Goal: Transaction & Acquisition: Obtain resource

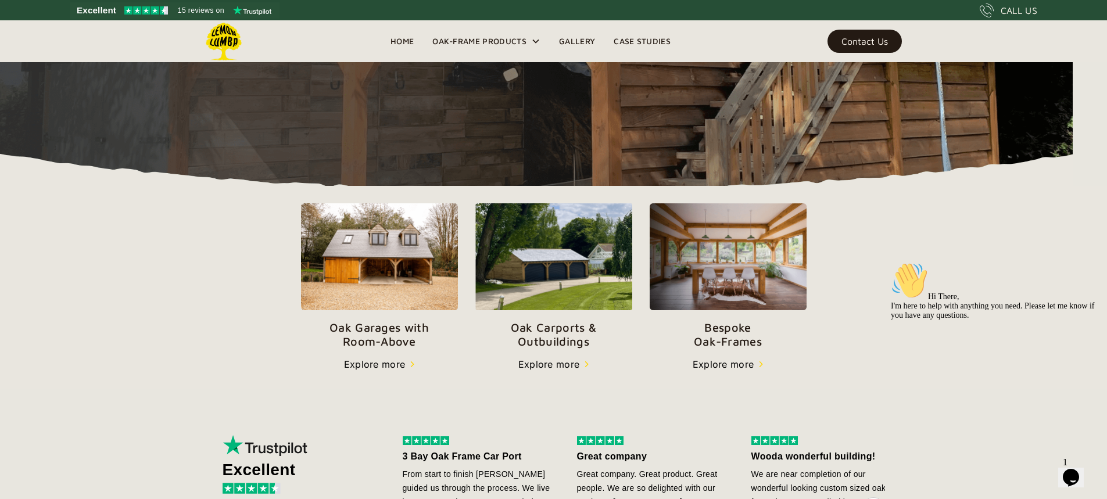
scroll to position [285, 0]
click at [554, 321] on p "Oak Carports & Outbuildings" at bounding box center [553, 335] width 157 height 28
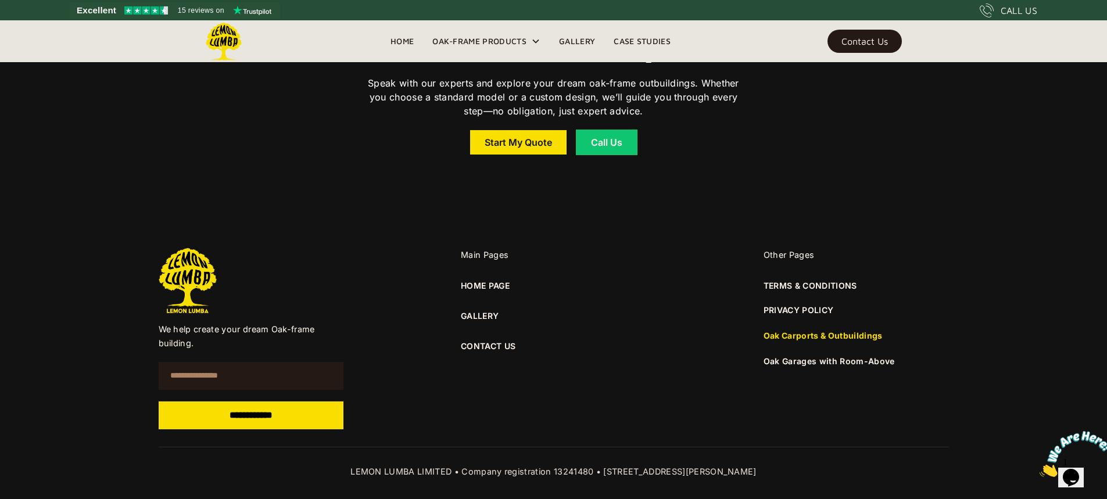
scroll to position [8674, 0]
drag, startPoint x: 292, startPoint y: 167, endPoint x: 290, endPoint y: 58, distance: 109.3
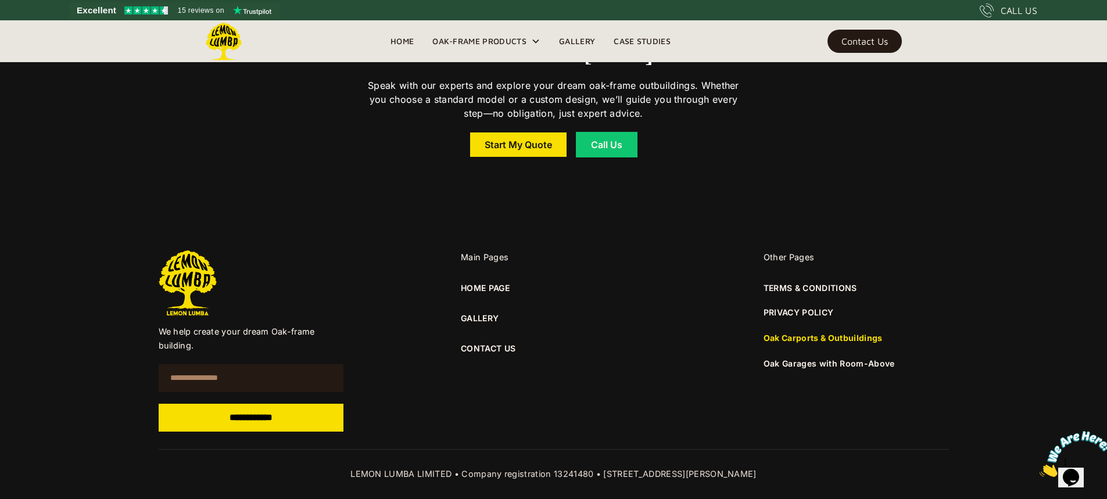
drag, startPoint x: 262, startPoint y: 214, endPoint x: 327, endPoint y: -34, distance: 256.9
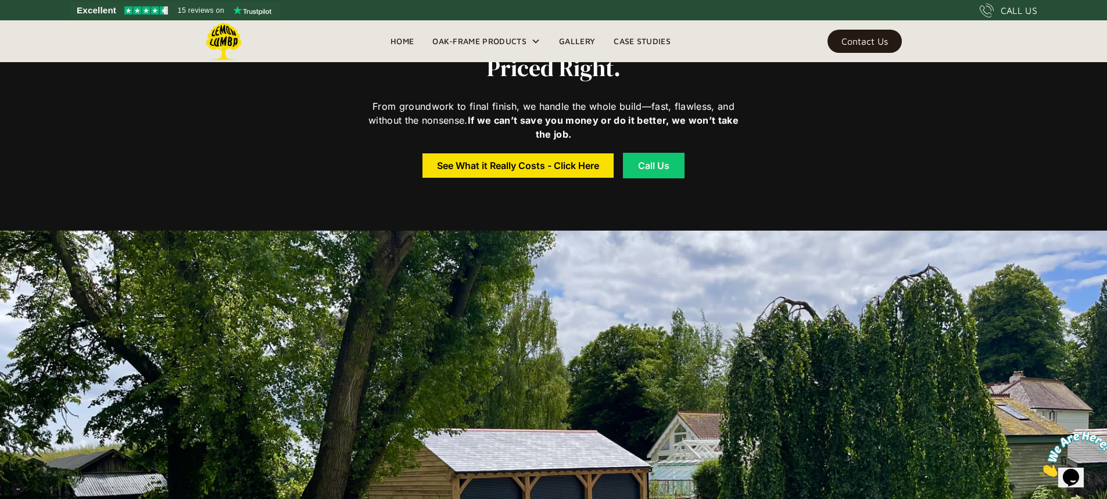
scroll to position [0, 0]
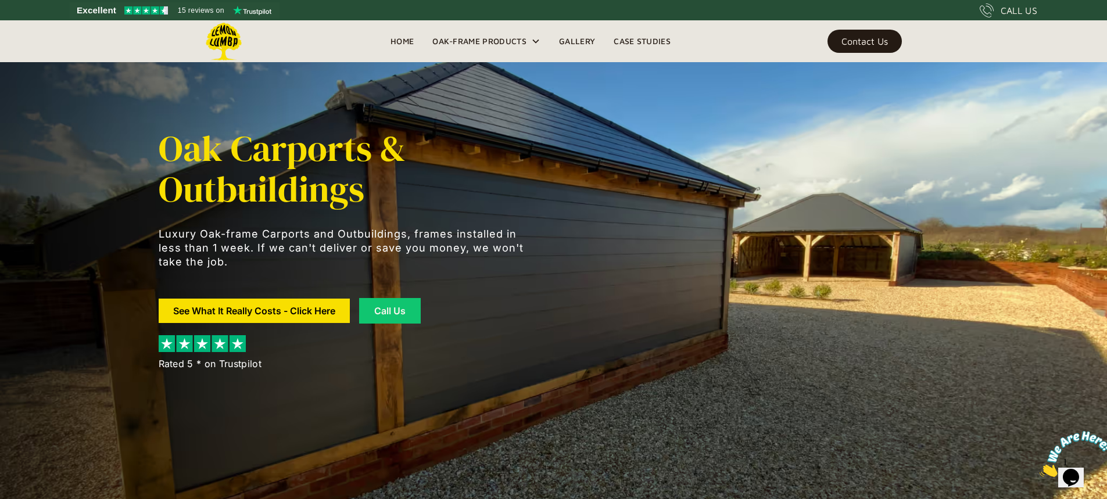
drag, startPoint x: 327, startPoint y: -34, endPoint x: 284, endPoint y: -21, distance: 44.3
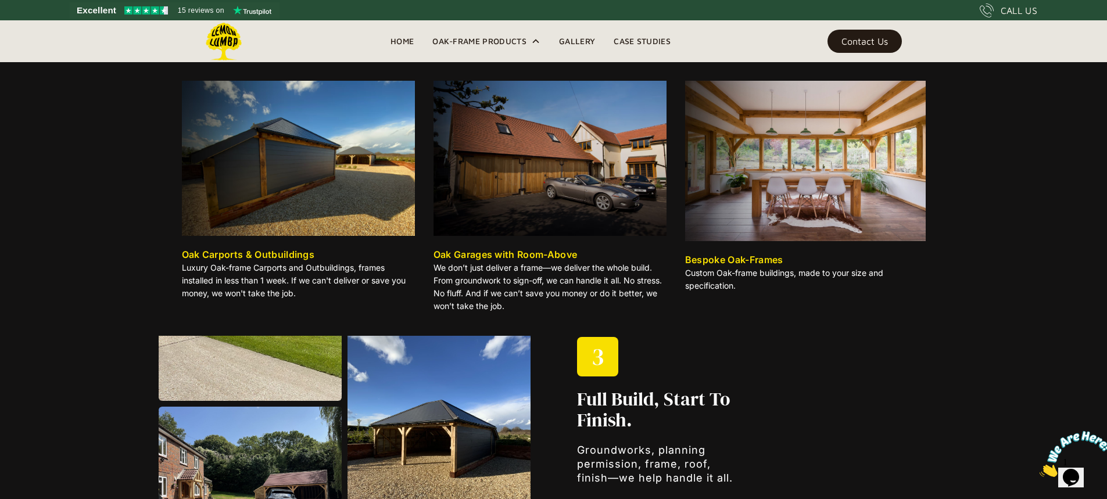
scroll to position [1464, 0]
click at [250, 163] on img at bounding box center [298, 158] width 233 height 155
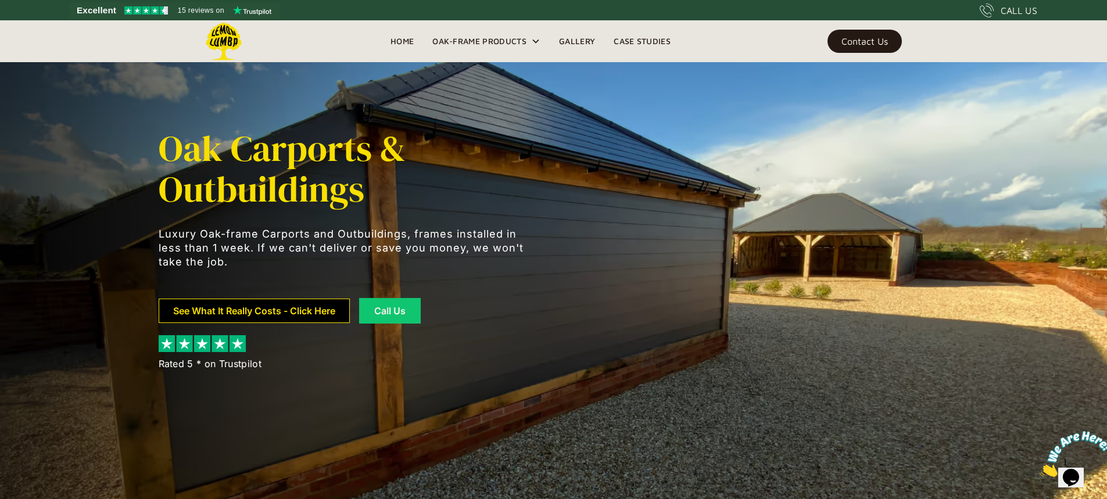
click at [284, 309] on link "See What It Really Costs - Click Here" at bounding box center [254, 311] width 191 height 24
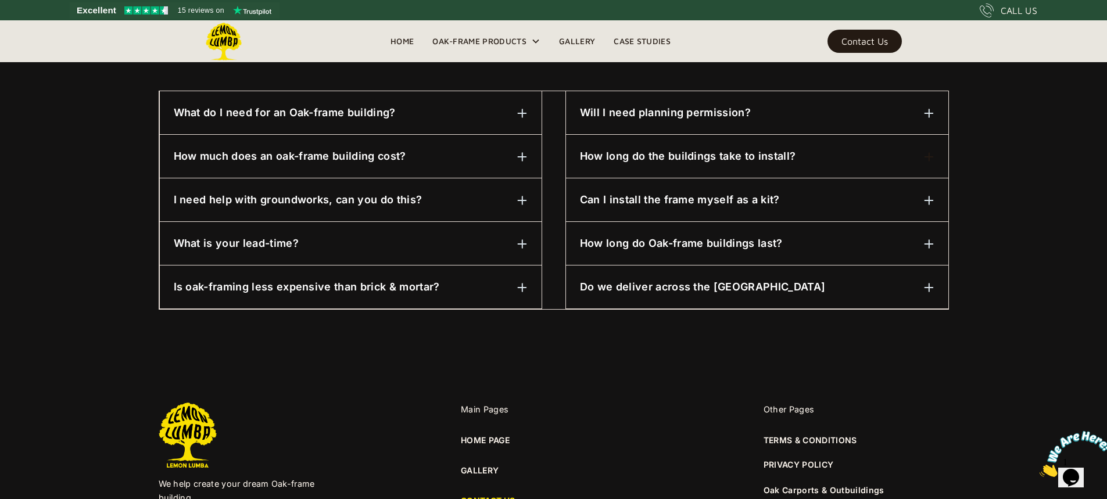
scroll to position [610, 0]
click at [930, 113] on img at bounding box center [929, 112] width 10 height 10
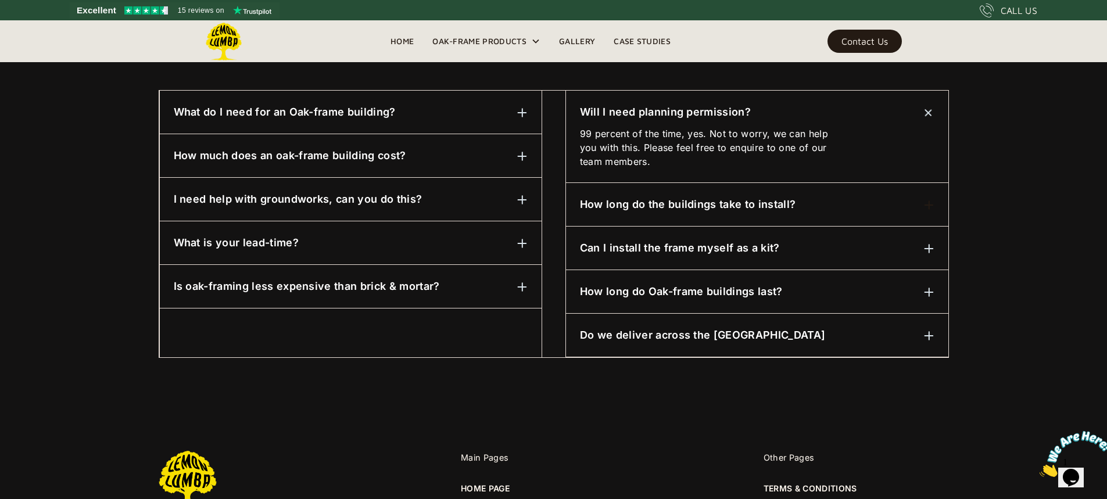
click at [930, 113] on img at bounding box center [928, 112] width 15 height 15
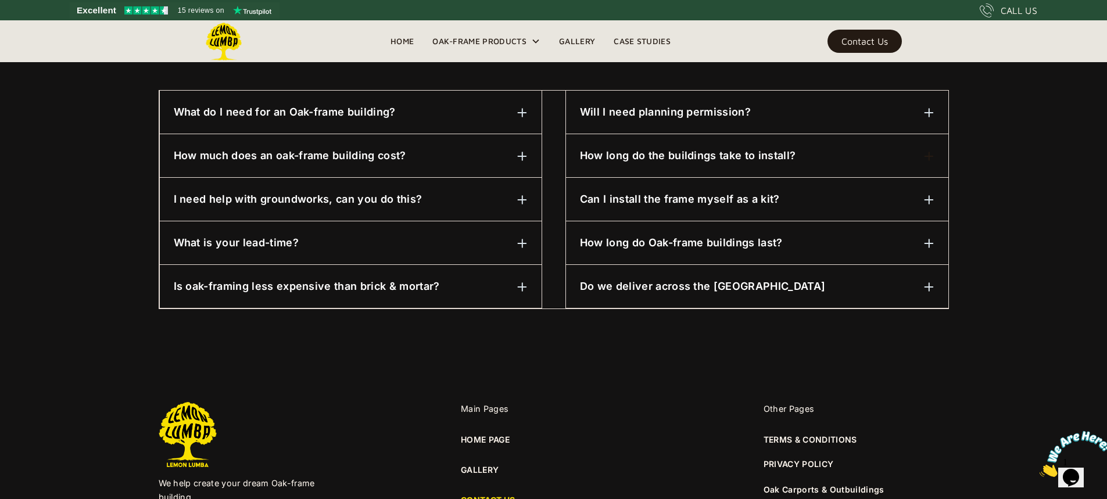
click at [525, 150] on div at bounding box center [522, 156] width 10 height 14
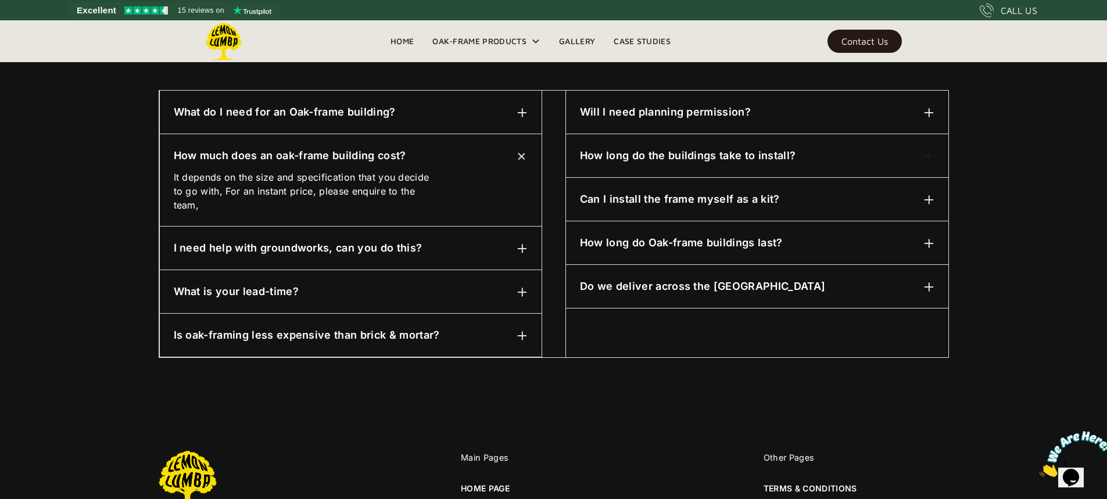
click at [525, 150] on div at bounding box center [522, 155] width 17 height 17
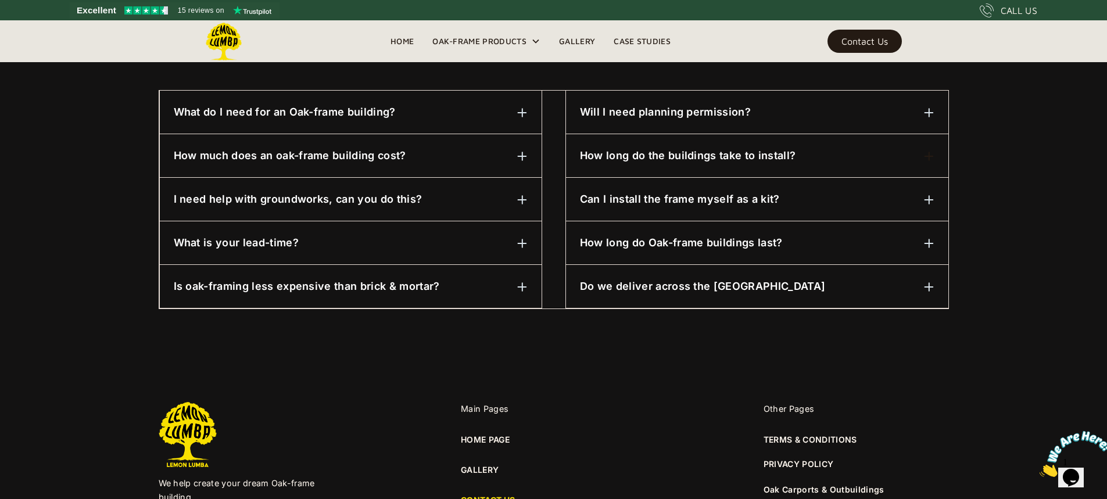
click at [517, 196] on img at bounding box center [522, 200] width 10 height 10
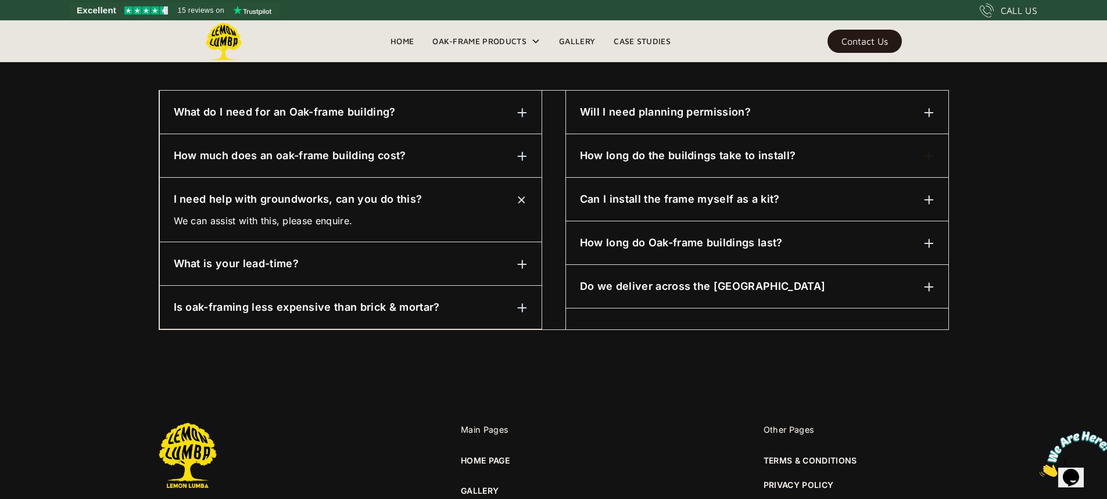
click at [517, 196] on div "I need help with groundworks, can you do this?" at bounding box center [351, 199] width 354 height 15
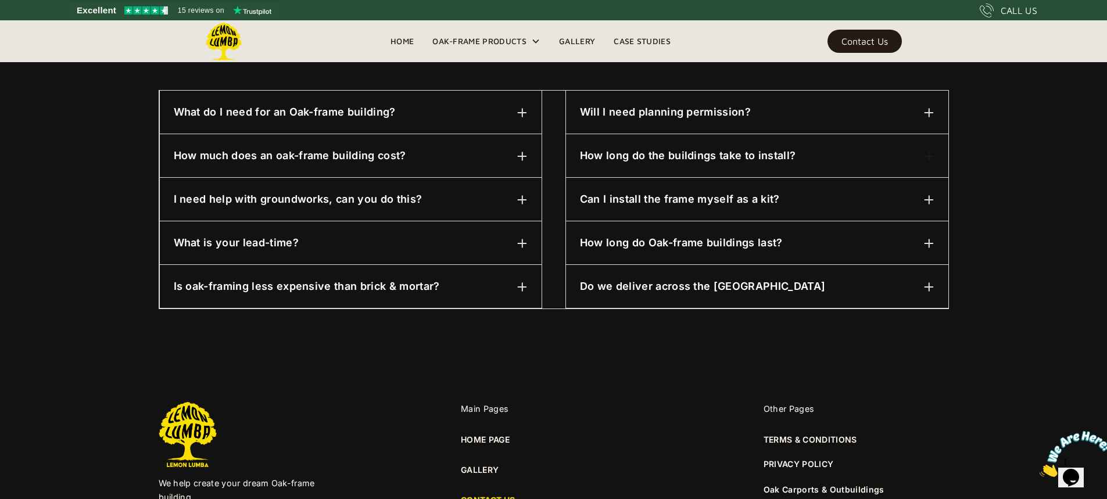
click at [525, 246] on img at bounding box center [522, 243] width 10 height 10
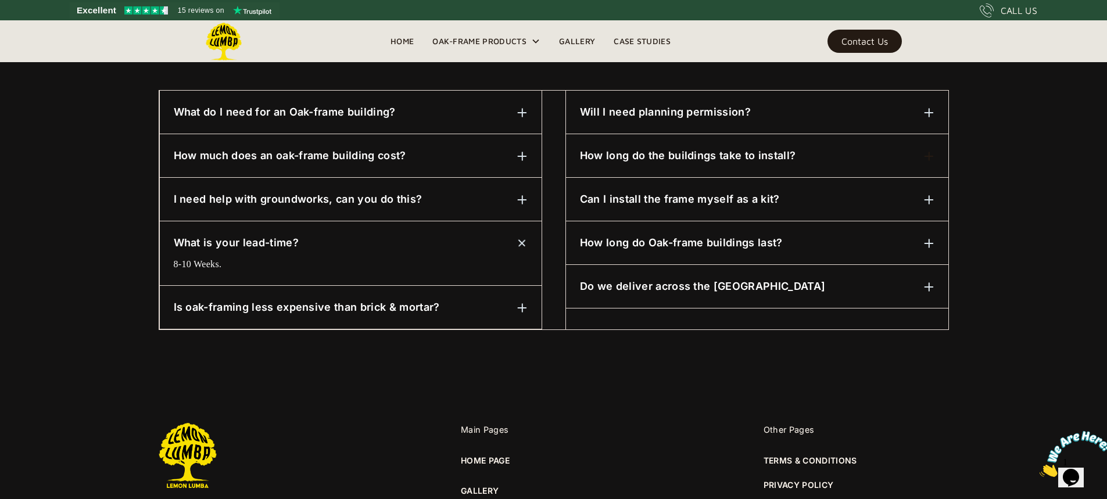
click at [525, 246] on img at bounding box center [521, 243] width 15 height 15
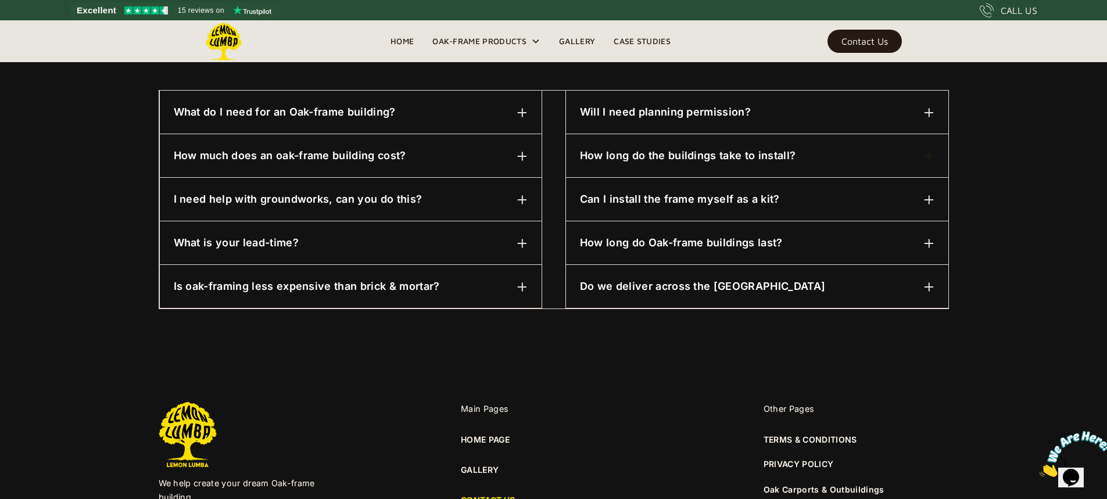
click at [523, 284] on img at bounding box center [522, 287] width 10 height 10
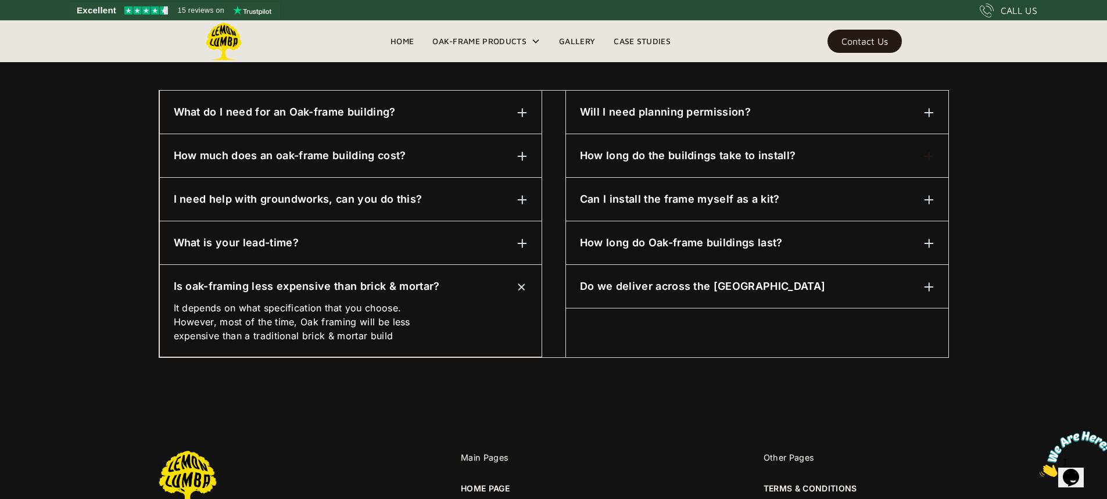
click at [523, 284] on img at bounding box center [521, 286] width 15 height 15
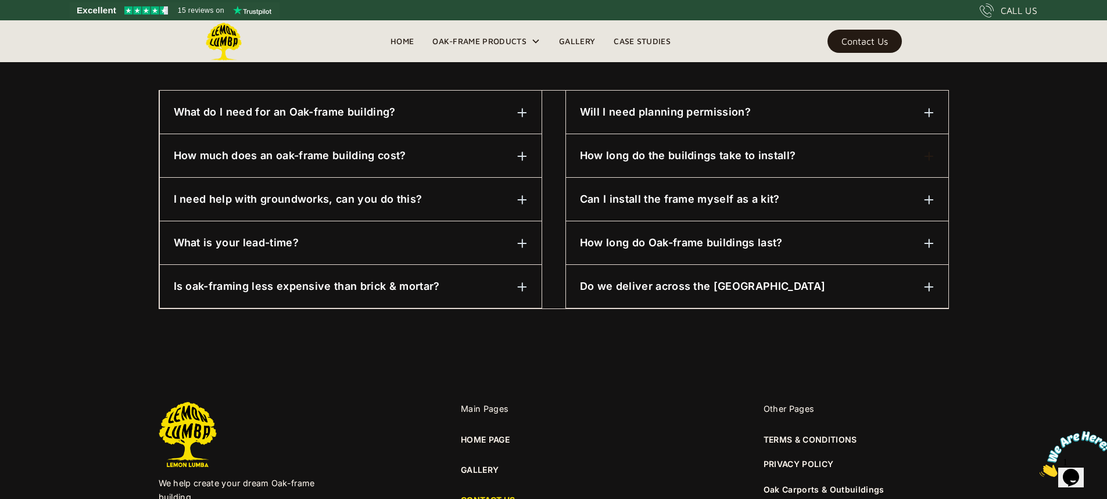
click at [928, 242] on img at bounding box center [929, 243] width 10 height 10
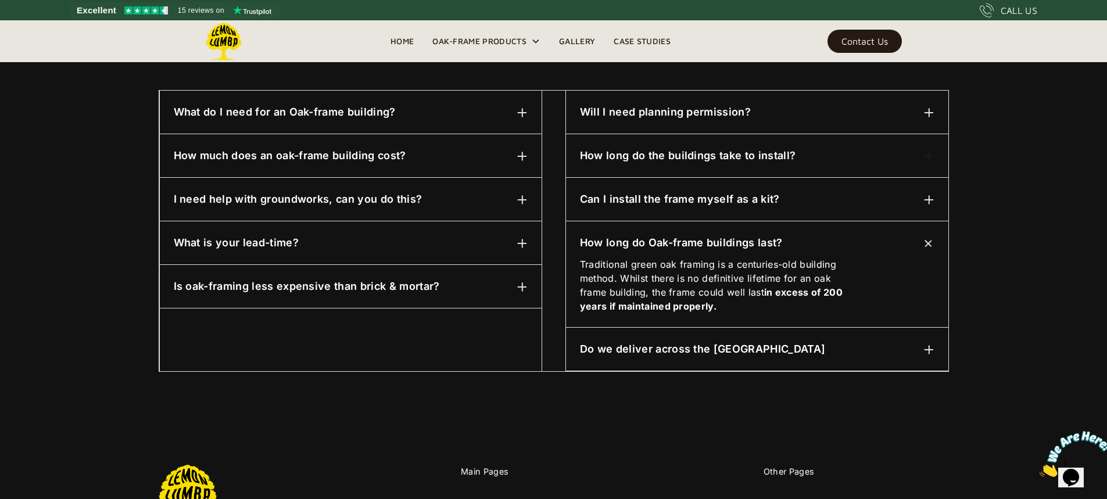
click at [928, 242] on img at bounding box center [928, 243] width 15 height 15
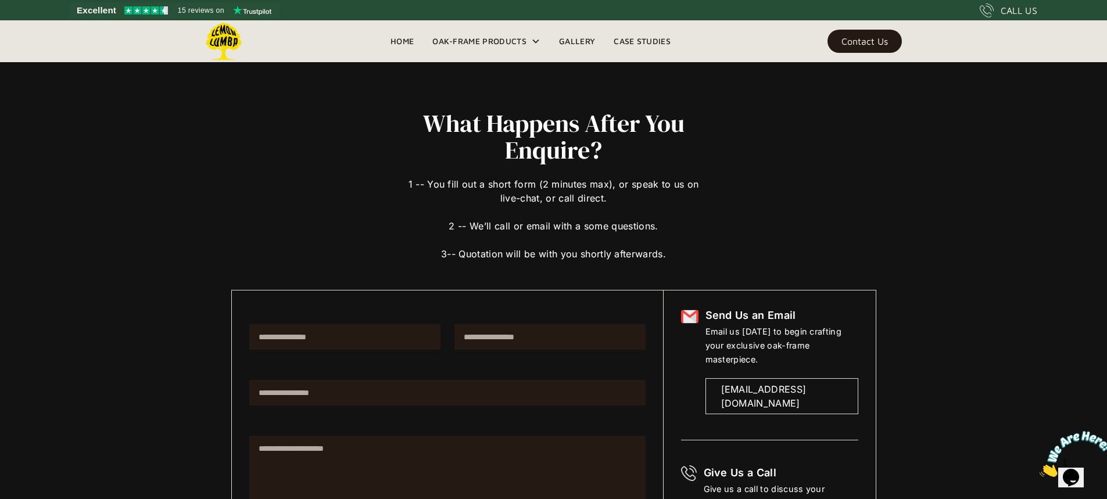
scroll to position [0, 0]
